Goal: Information Seeking & Learning: Learn about a topic

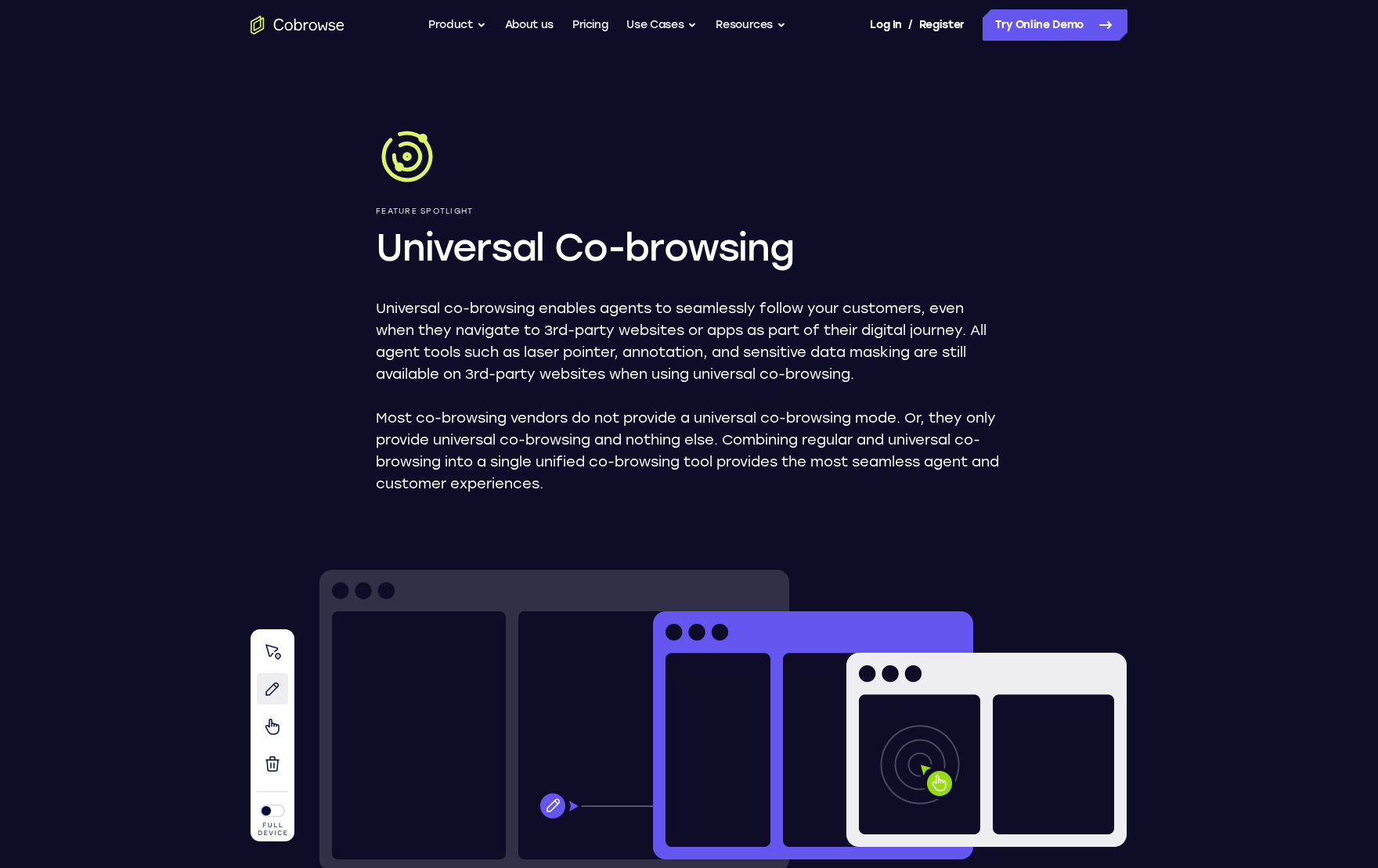
click at [625, 407] on p "Most co-browsing vendors do not provide a universal co-browsing mode. Or, they …" at bounding box center [689, 450] width 626 height 88
click at [621, 427] on p "Most co-browsing vendors do not provide a universal co-browsing mode. Or, they …" at bounding box center [689, 450] width 626 height 88
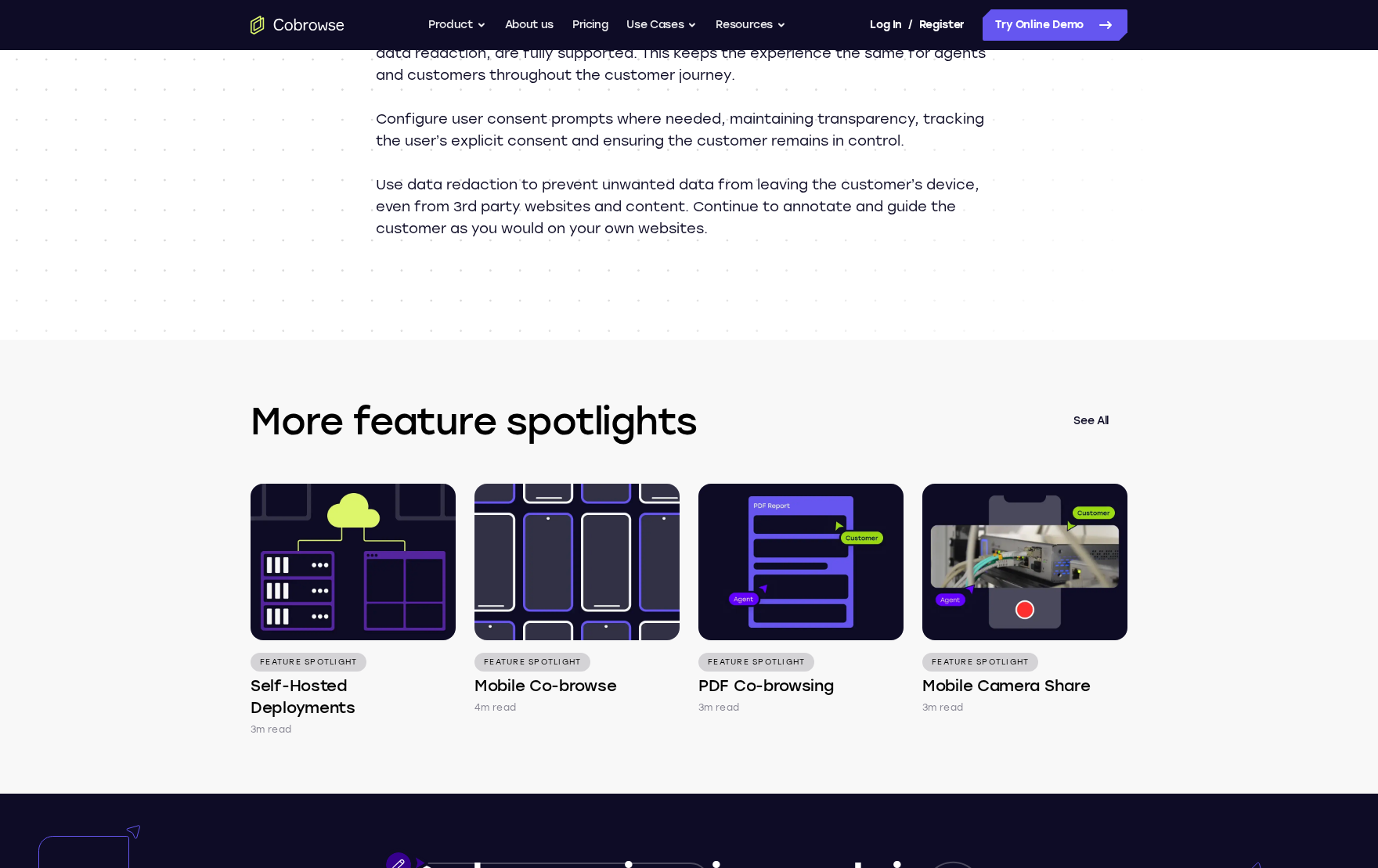
scroll to position [1890, 0]
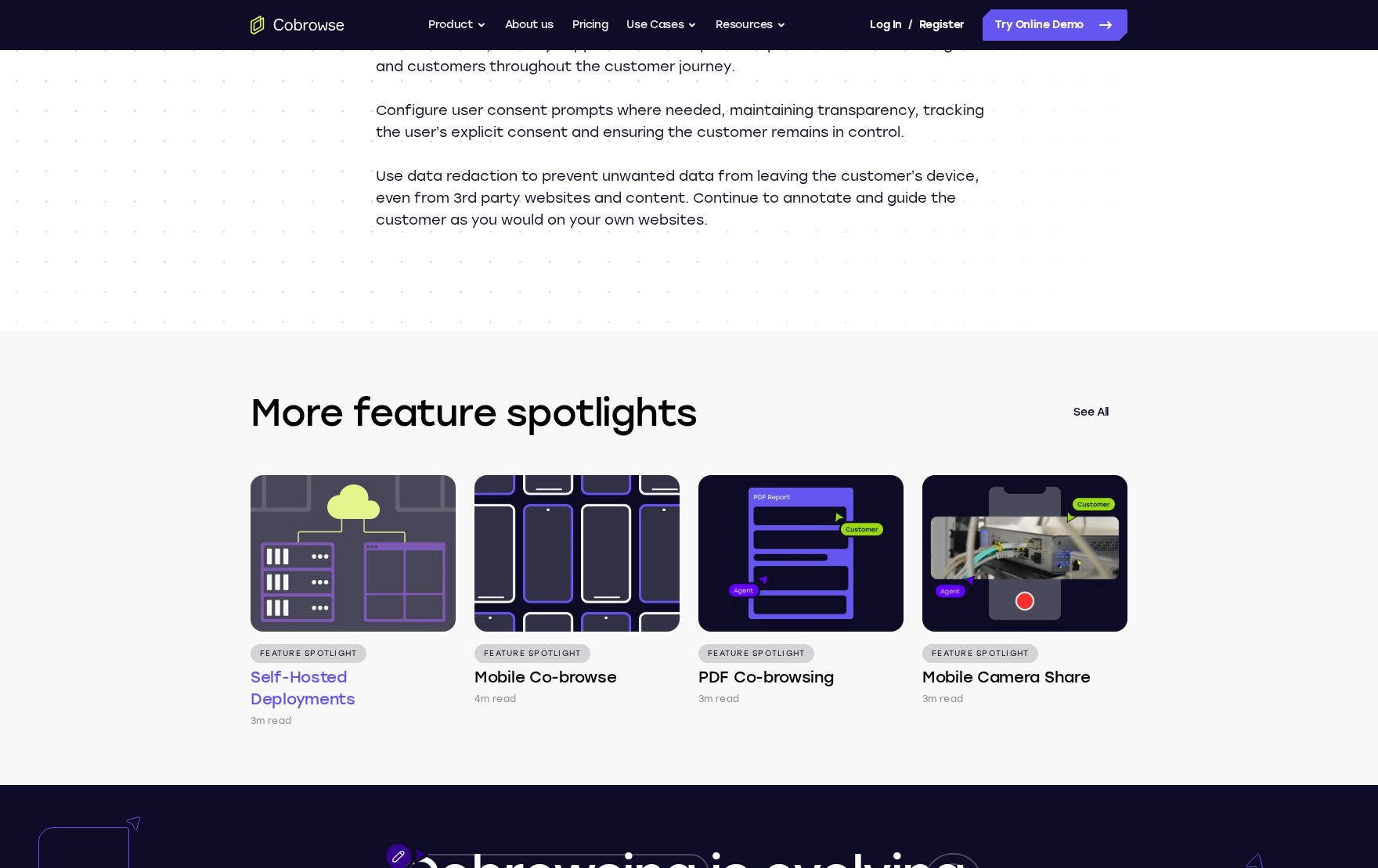
click at [371, 546] on img at bounding box center [353, 553] width 205 height 157
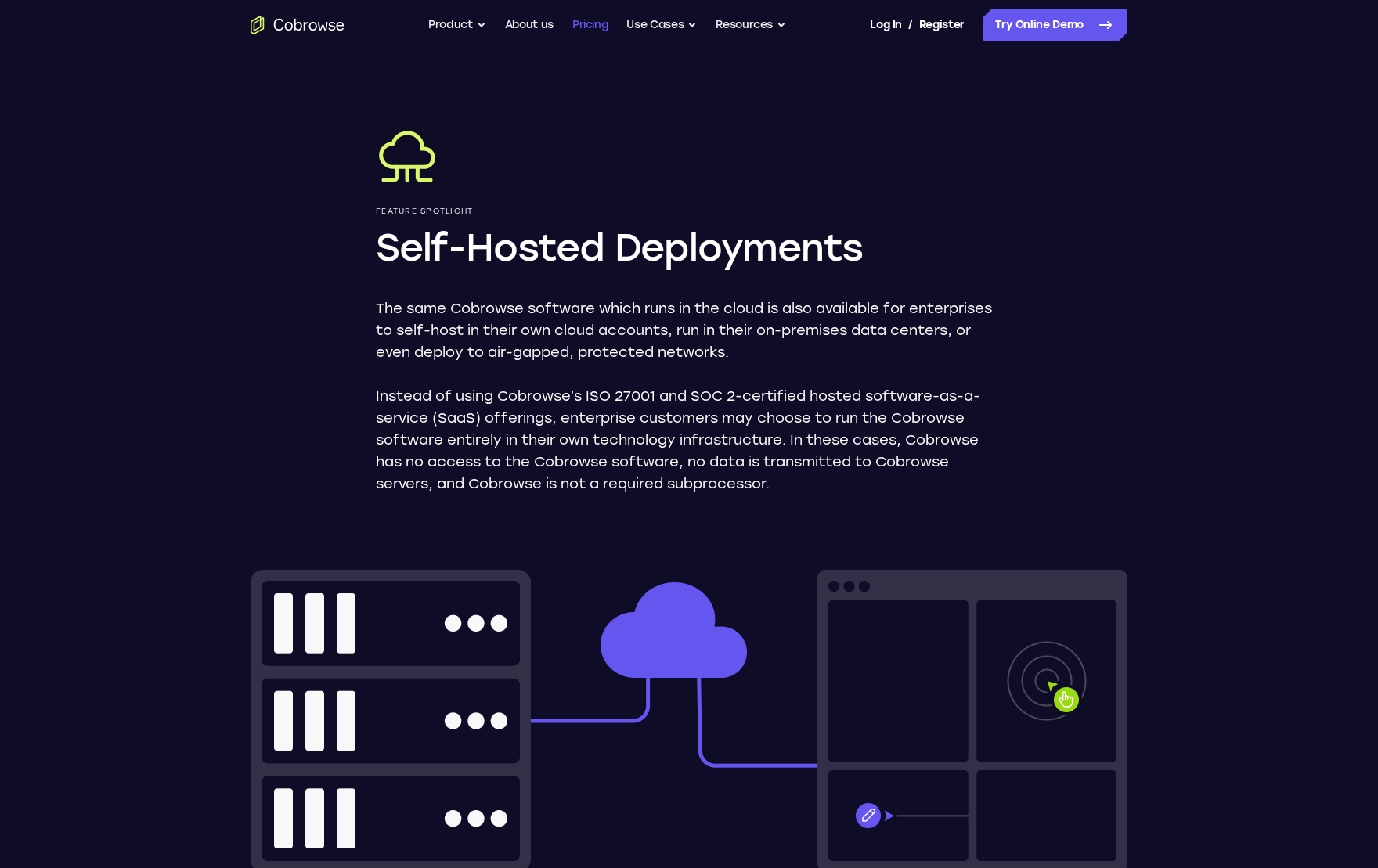
click at [596, 25] on link "Pricing" at bounding box center [590, 25] width 36 height 31
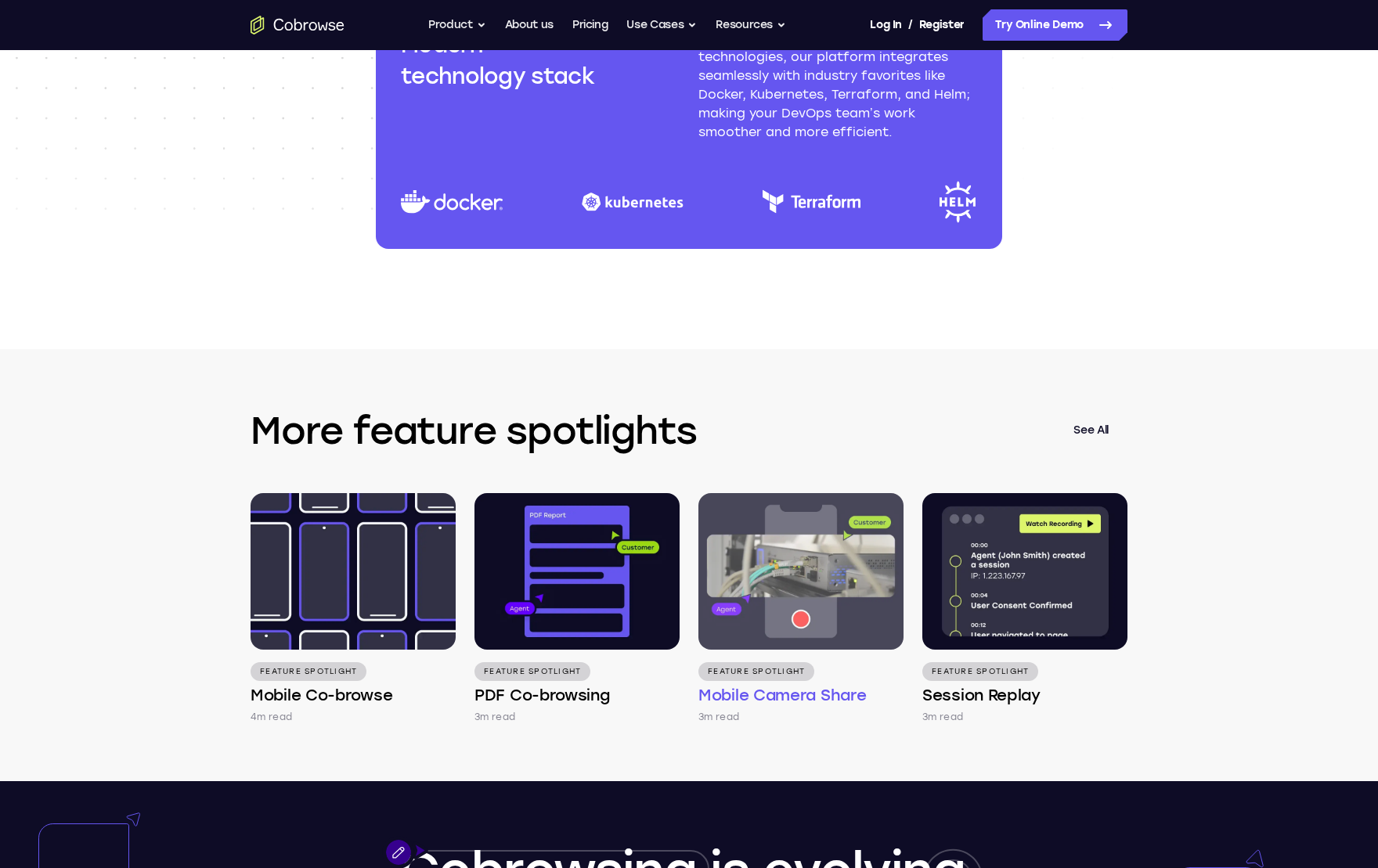
scroll to position [2217, 0]
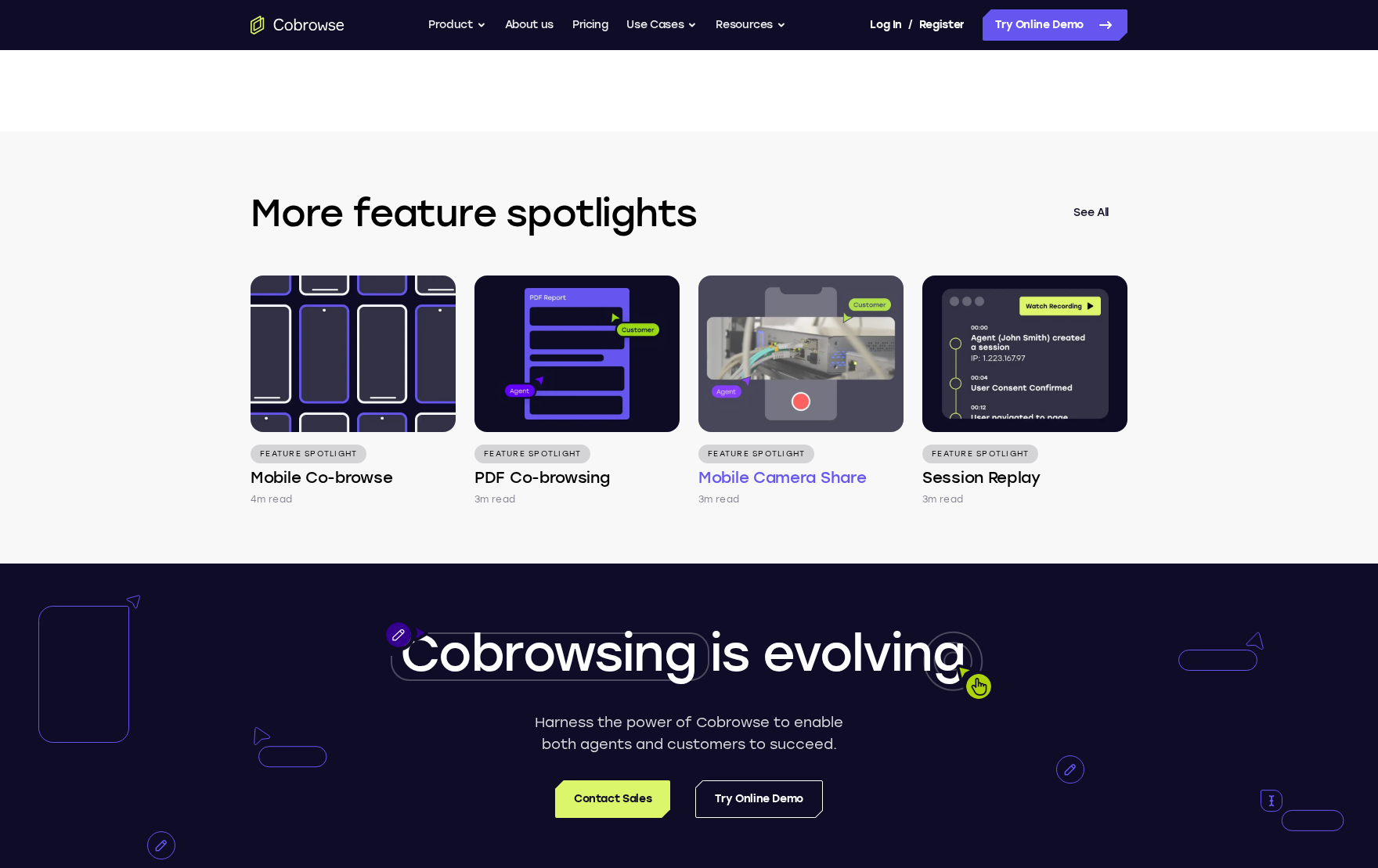
click at [796, 338] on img at bounding box center [801, 354] width 205 height 157
